Goal: Feedback & Contribution: Leave review/rating

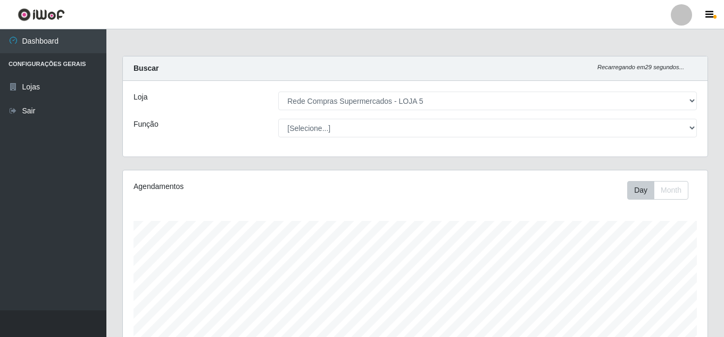
select select "397"
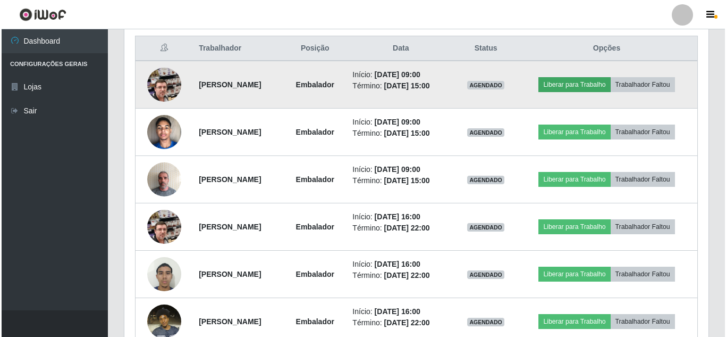
scroll to position [352, 0]
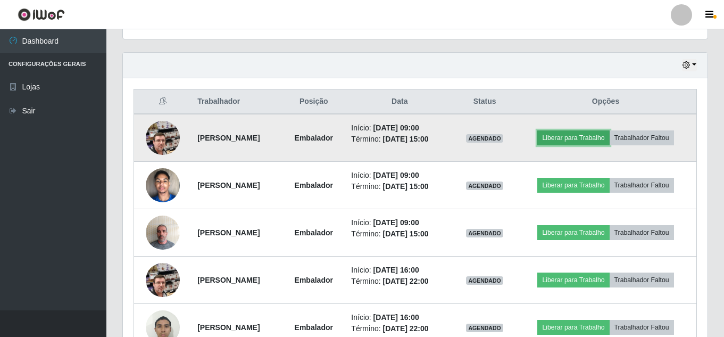
click at [590, 138] on button "Liberar para Trabalho" at bounding box center [573, 137] width 72 height 15
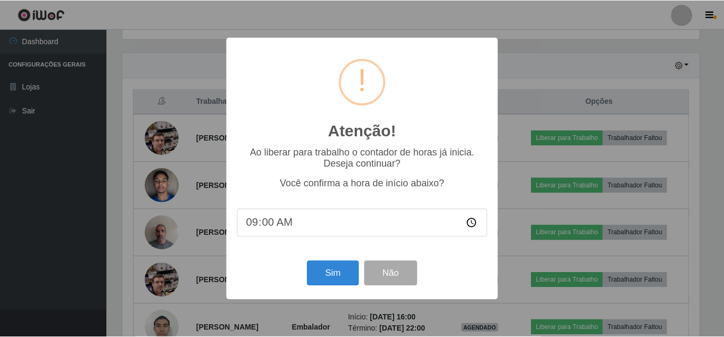
scroll to position [221, 579]
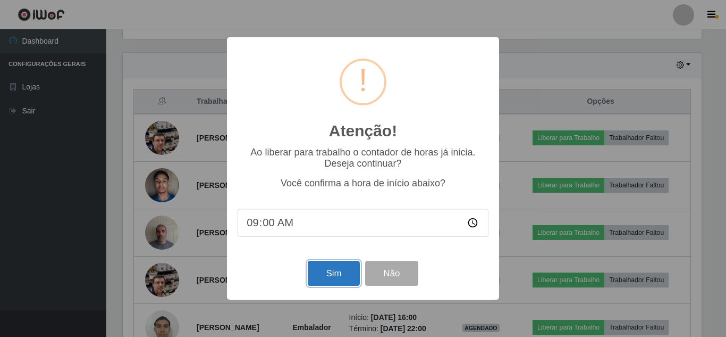
click at [334, 282] on button "Sim" at bounding box center [334, 273] width 52 height 25
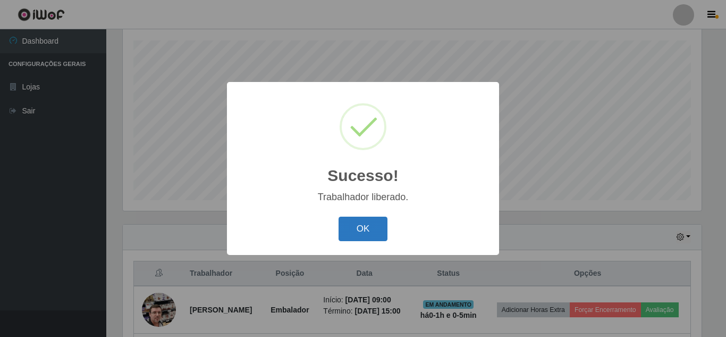
click at [371, 222] on button "OK" at bounding box center [363, 228] width 49 height 25
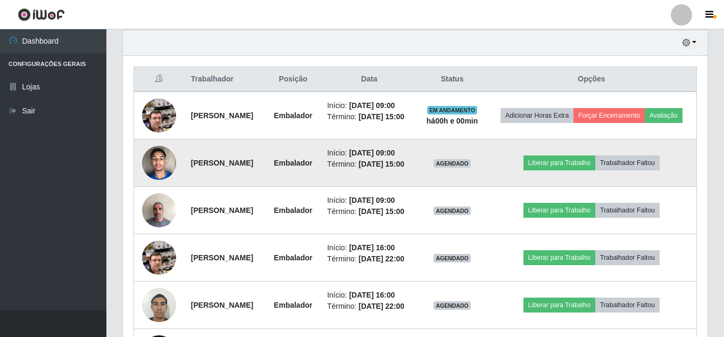
scroll to position [393, 0]
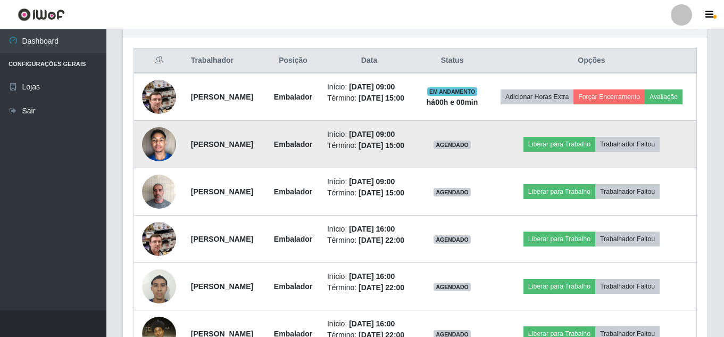
click at [171, 166] on img at bounding box center [159, 143] width 34 height 45
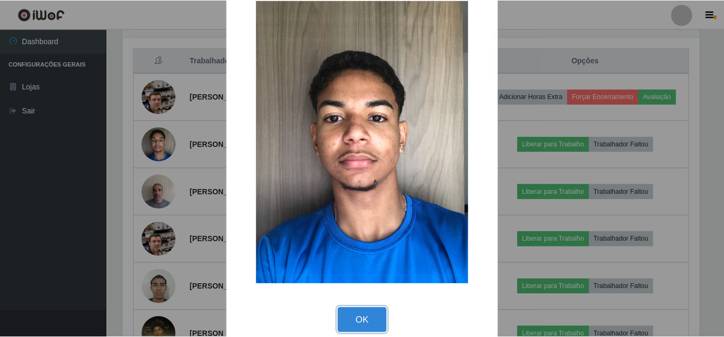
scroll to position [39, 0]
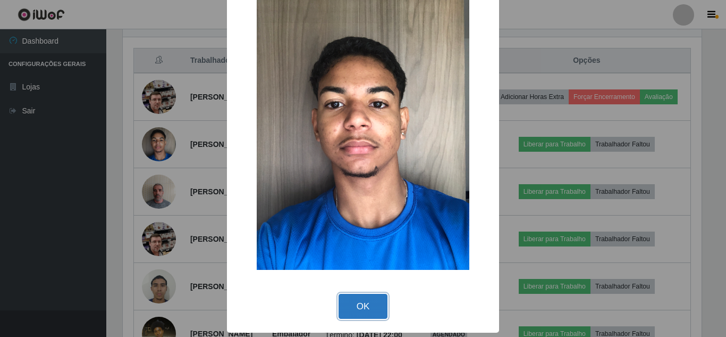
click at [378, 313] on button "OK" at bounding box center [363, 306] width 49 height 25
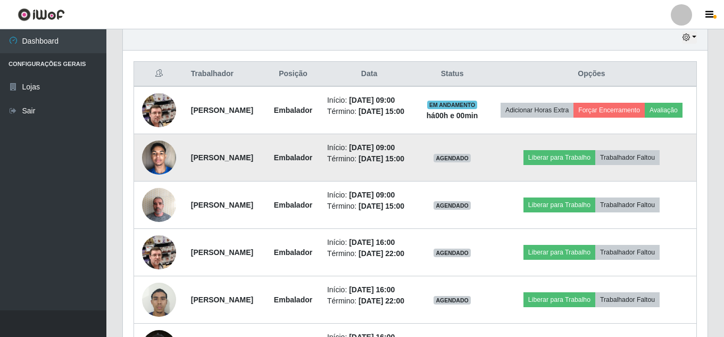
scroll to position [433, 0]
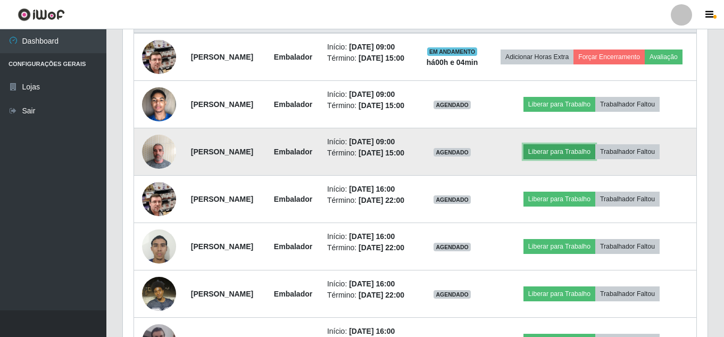
click at [576, 159] on button "Liberar para Trabalho" at bounding box center [559, 151] width 72 height 15
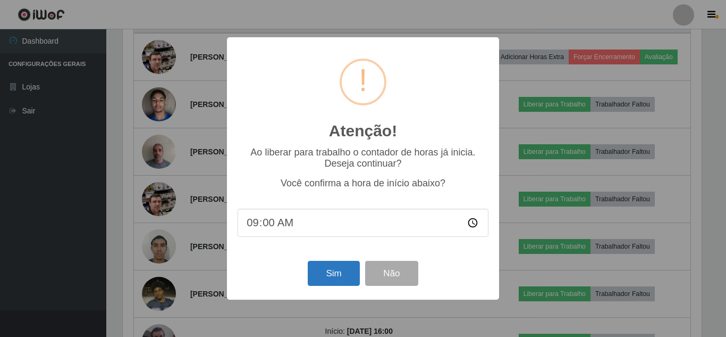
drag, startPoint x: 325, startPoint y: 291, endPoint x: 327, endPoint y: 283, distance: 8.3
click at [325, 288] on div "Sim Não" at bounding box center [363, 273] width 251 height 30
click at [328, 281] on button "Sim" at bounding box center [334, 273] width 52 height 25
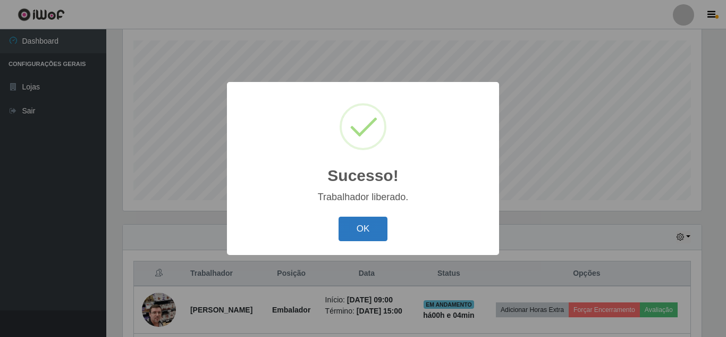
click at [362, 232] on button "OK" at bounding box center [363, 228] width 49 height 25
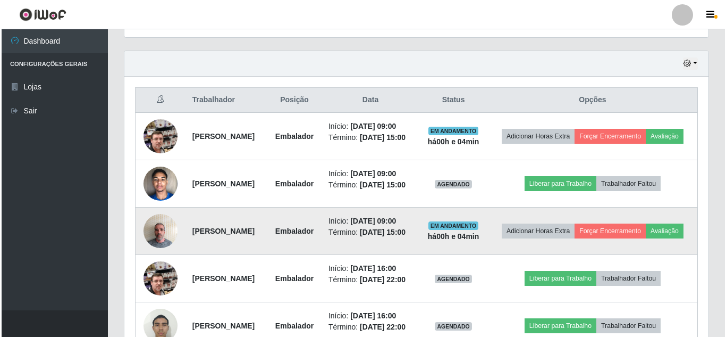
scroll to position [340, 0]
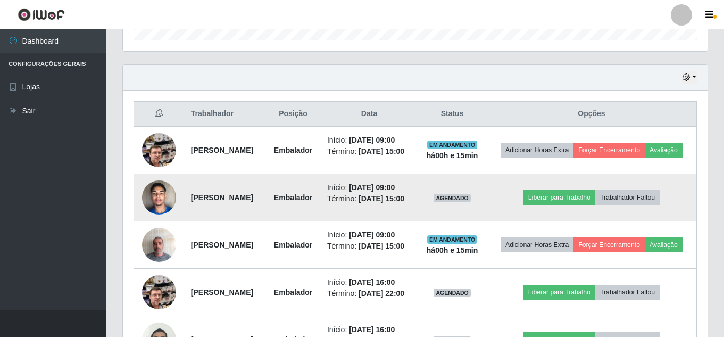
click at [160, 220] on img at bounding box center [159, 196] width 34 height 45
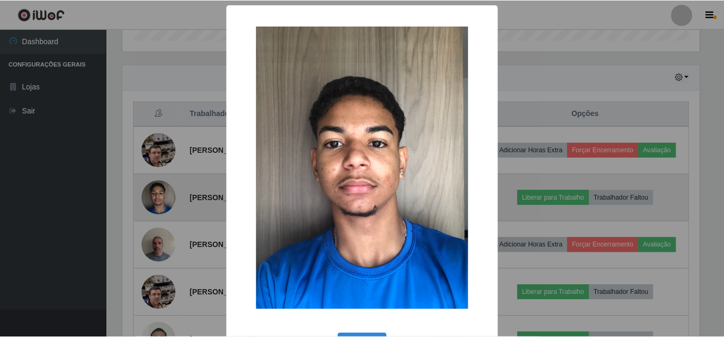
scroll to position [221, 579]
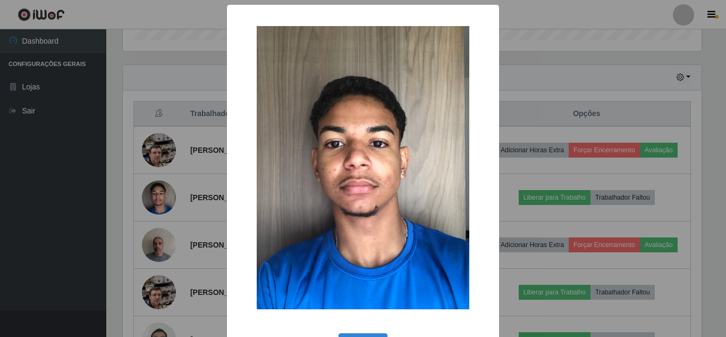
click at [175, 186] on div "× OK Cancel" at bounding box center [363, 168] width 726 height 337
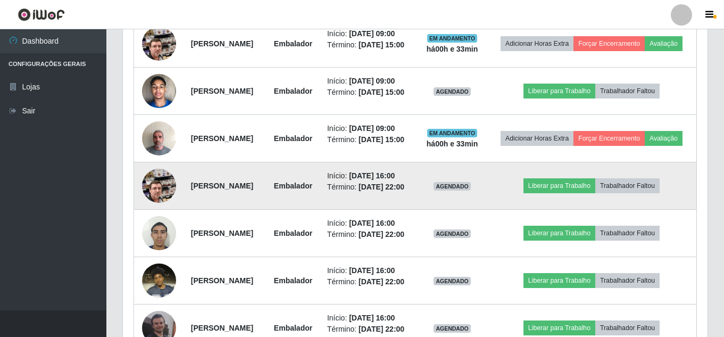
scroll to position [393, 0]
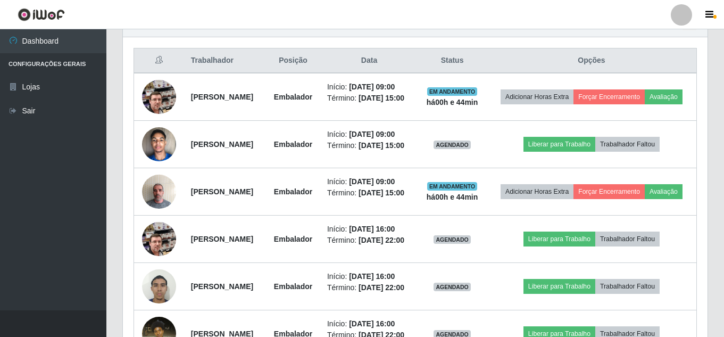
drag, startPoint x: 411, startPoint y: 241, endPoint x: 726, endPoint y: -46, distance: 426.4
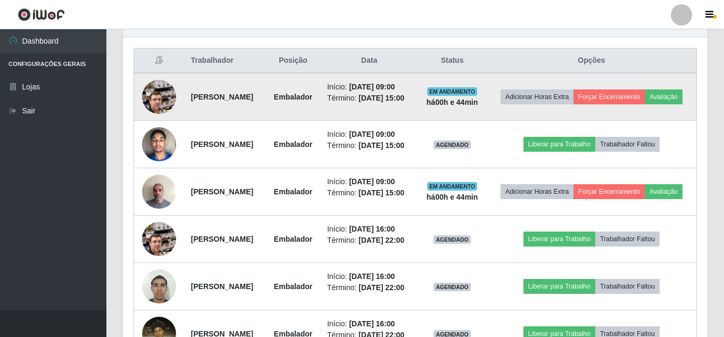
drag, startPoint x: 726, startPoint y: -46, endPoint x: 456, endPoint y: 132, distance: 323.6
click at [417, 121] on td "Início: [DATE] 09:00 Término: [DATE] 15:00" at bounding box center [369, 97] width 97 height 48
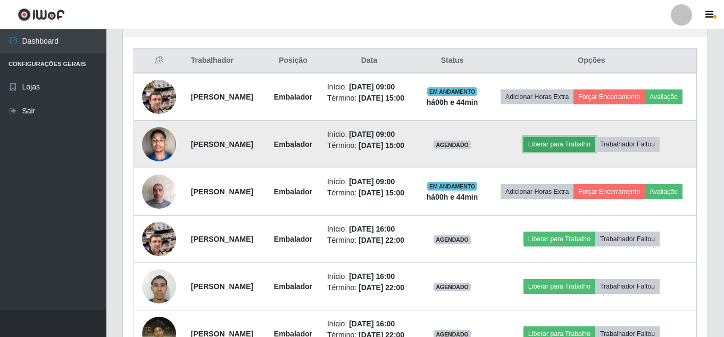
click at [563, 152] on button "Liberar para Trabalho" at bounding box center [559, 144] width 72 height 15
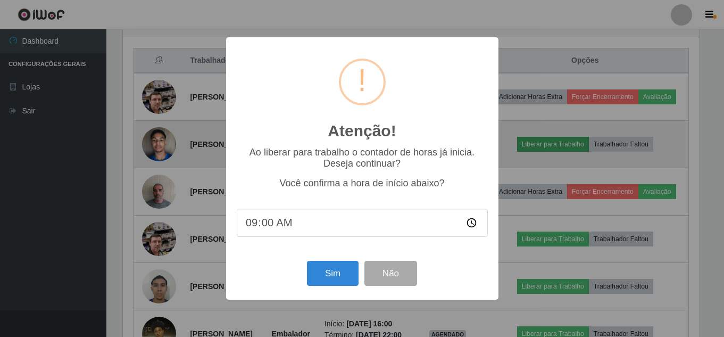
scroll to position [221, 579]
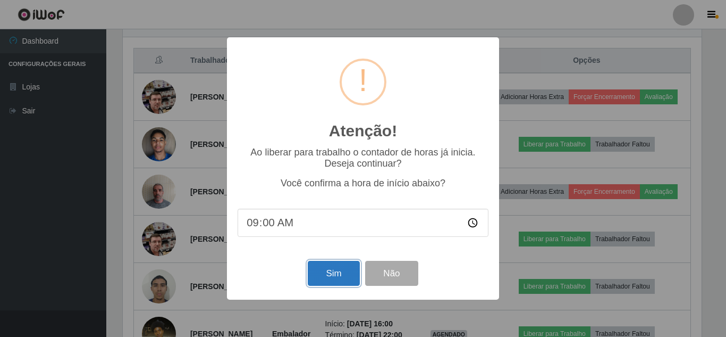
click at [326, 271] on button "Sim" at bounding box center [334, 273] width 52 height 25
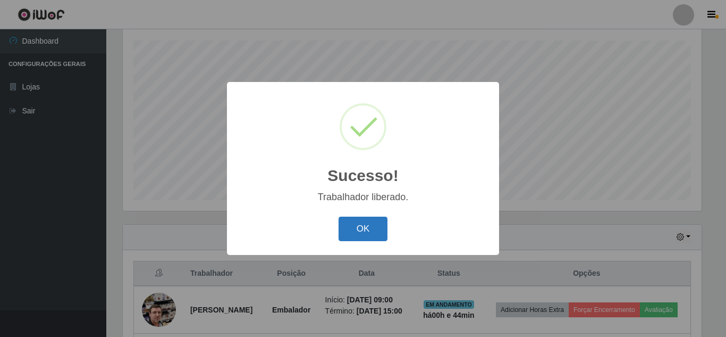
click at [352, 227] on button "OK" at bounding box center [363, 228] width 49 height 25
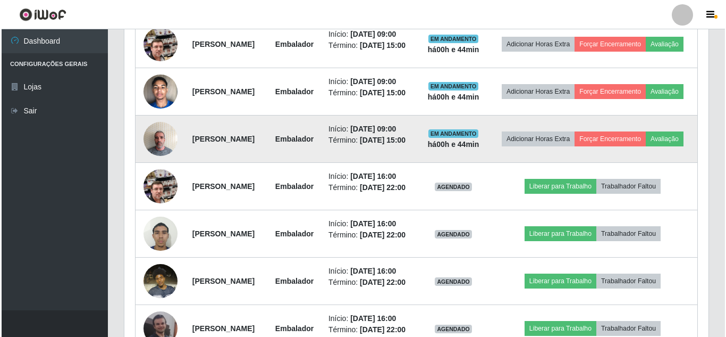
scroll to position [446, 0]
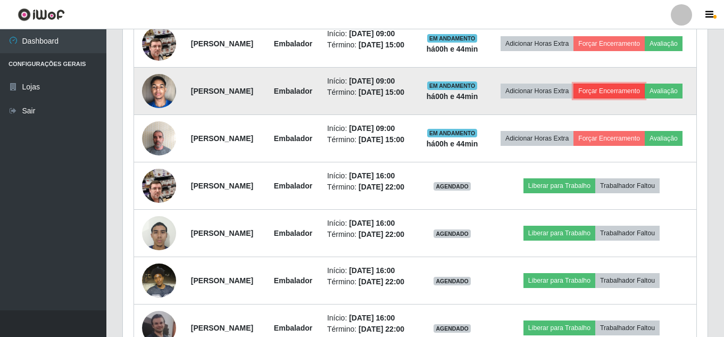
click at [644, 98] on button "Forçar Encerramento" at bounding box center [608, 90] width 71 height 15
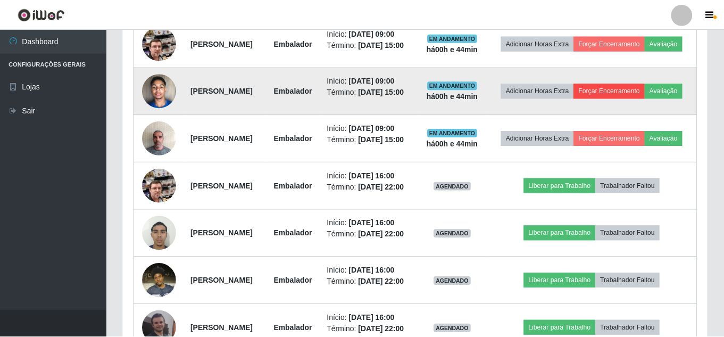
scroll to position [221, 579]
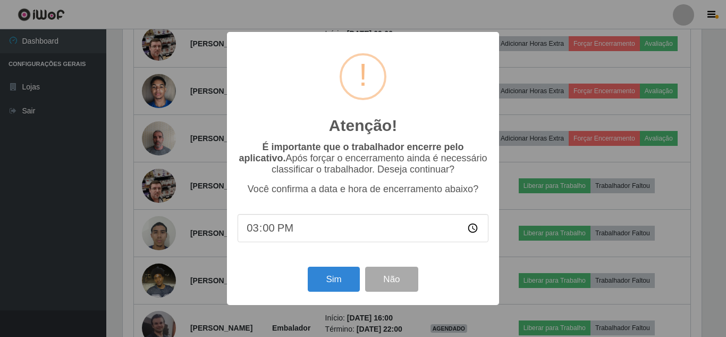
click at [255, 232] on input "15:00" at bounding box center [363, 228] width 251 height 28
type input "09:05"
click at [329, 281] on button "Sim" at bounding box center [334, 278] width 52 height 25
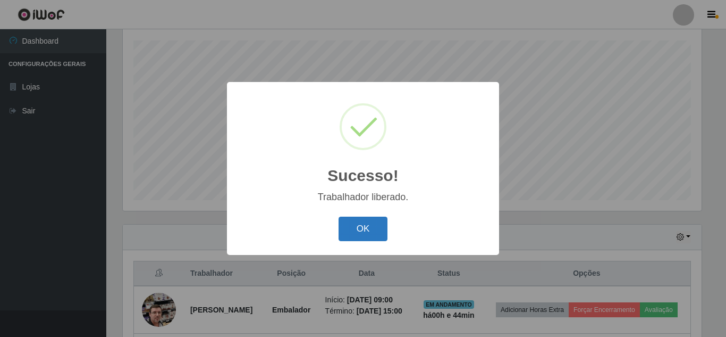
click at [369, 224] on button "OK" at bounding box center [363, 228] width 49 height 25
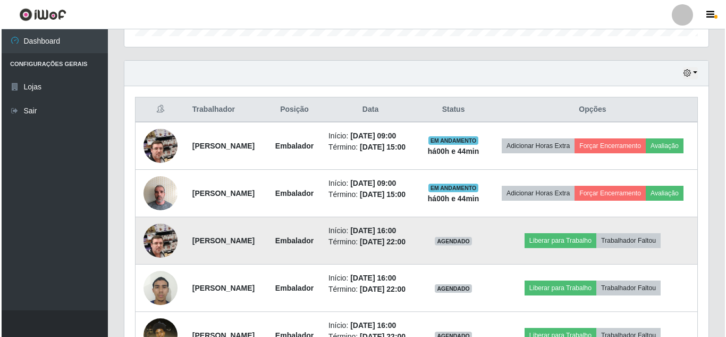
scroll to position [340, 0]
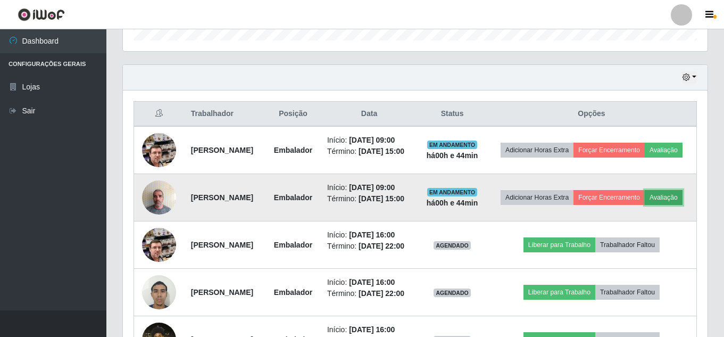
click at [644, 205] on button "Avaliação" at bounding box center [663, 197] width 38 height 15
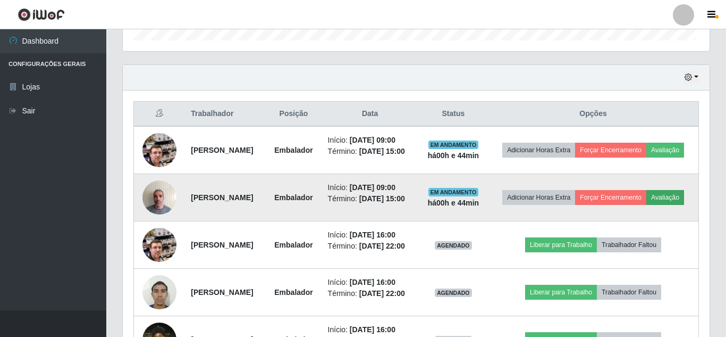
scroll to position [221, 579]
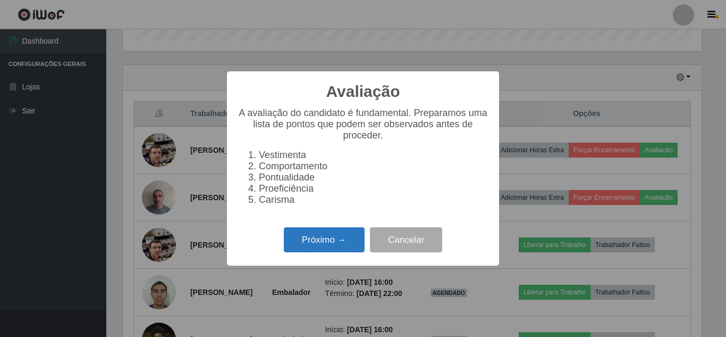
click at [329, 242] on button "Próximo →" at bounding box center [324, 239] width 81 height 25
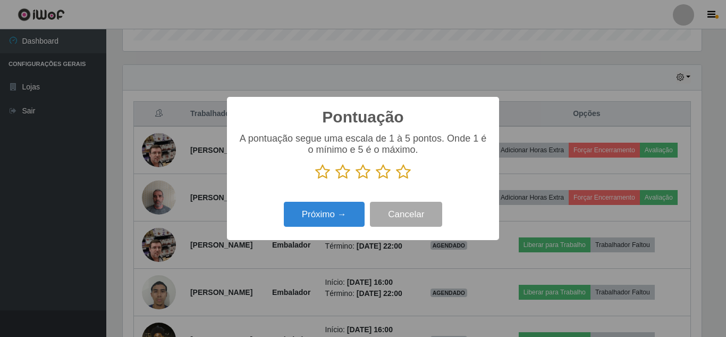
scroll to position [531537, 531178]
click at [403, 171] on icon at bounding box center [403, 172] width 15 height 16
click at [396, 180] on input "radio" at bounding box center [396, 180] width 0 height 0
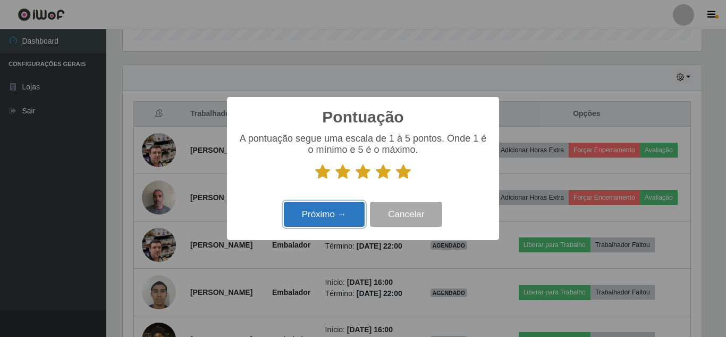
click at [338, 205] on button "Próximo →" at bounding box center [324, 214] width 81 height 25
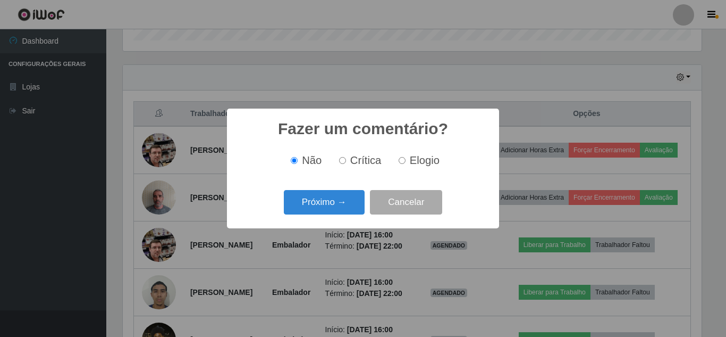
click at [338, 205] on button "Próximo →" at bounding box center [324, 202] width 81 height 25
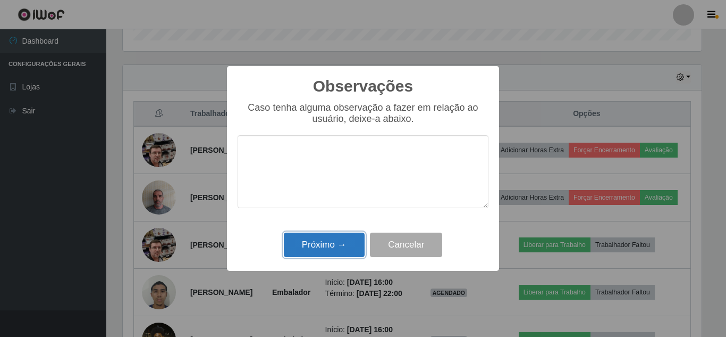
click at [329, 251] on button "Próximo →" at bounding box center [324, 244] width 81 height 25
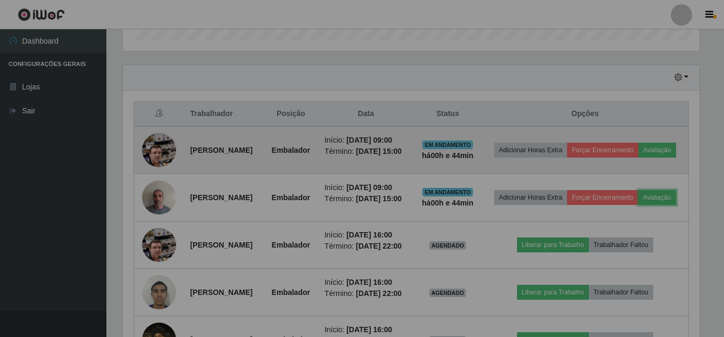
scroll to position [221, 584]
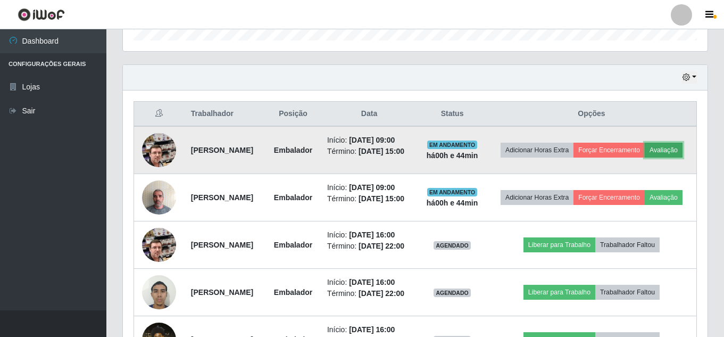
click at [644, 157] on button "Avaliação" at bounding box center [663, 150] width 38 height 15
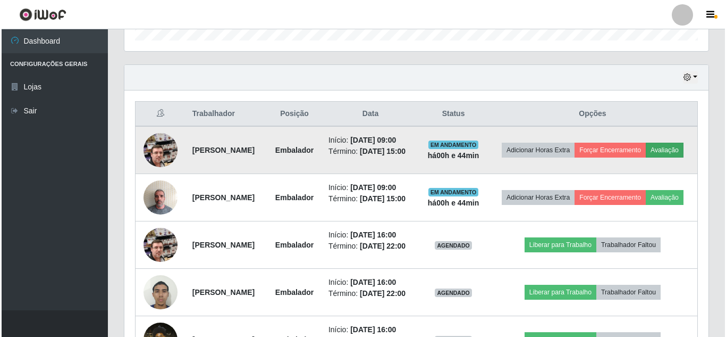
scroll to position [221, 579]
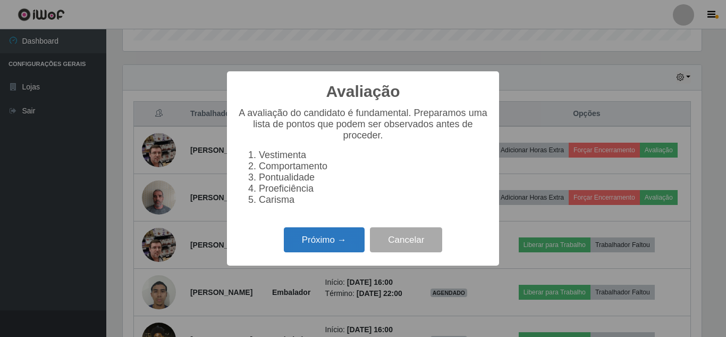
click at [331, 239] on button "Próximo →" at bounding box center [324, 239] width 81 height 25
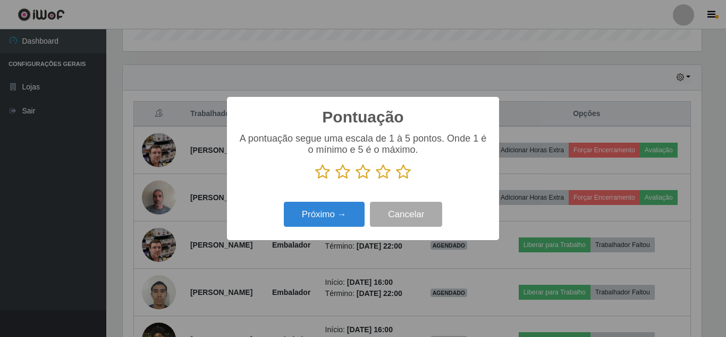
click at [407, 172] on icon at bounding box center [403, 172] width 15 height 16
click at [396, 180] on input "radio" at bounding box center [396, 180] width 0 height 0
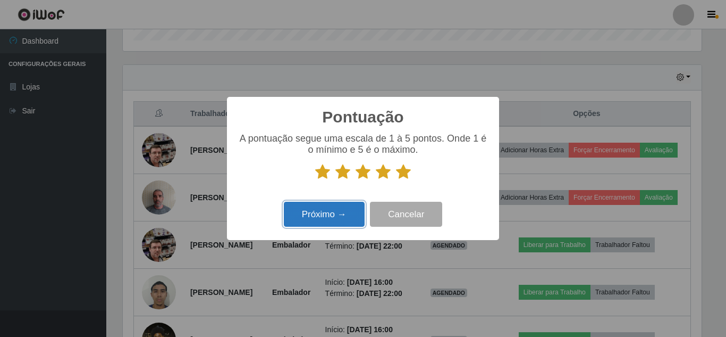
click at [343, 217] on button "Próximo →" at bounding box center [324, 214] width 81 height 25
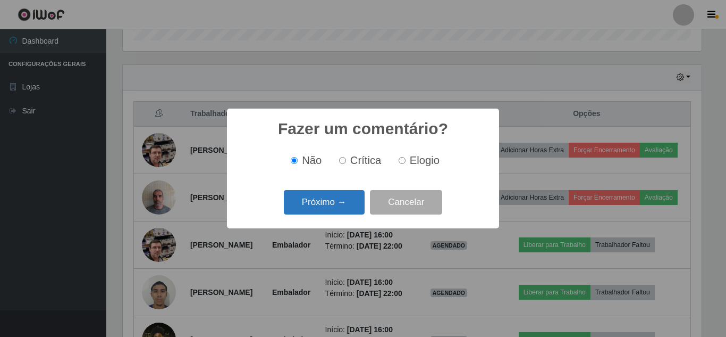
click at [341, 205] on button "Próximo →" at bounding box center [324, 202] width 81 height 25
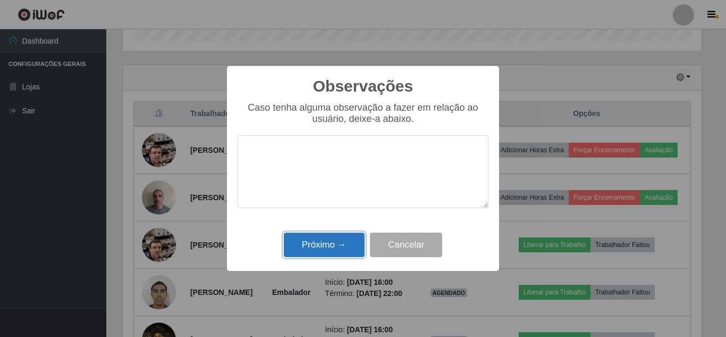
click at [331, 245] on button "Próximo →" at bounding box center [324, 244] width 81 height 25
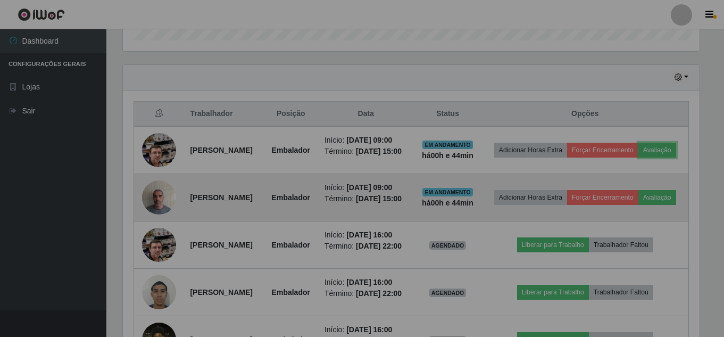
scroll to position [221, 584]
